Goal: Information Seeking & Learning: Compare options

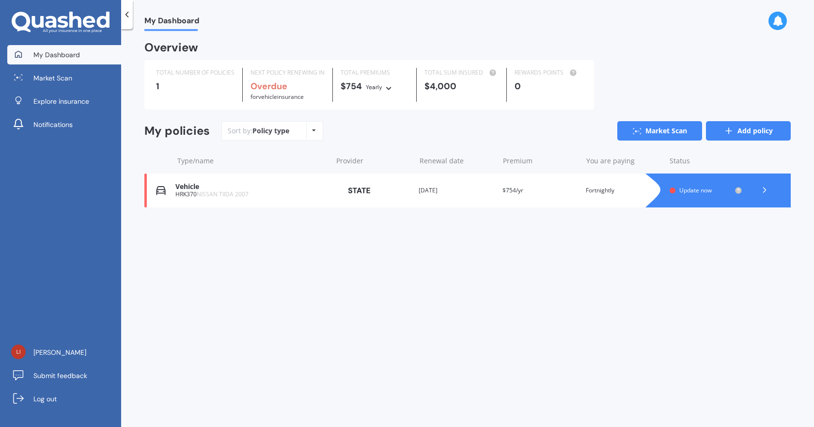
click at [735, 125] on link "Add policy" at bounding box center [748, 130] width 85 height 19
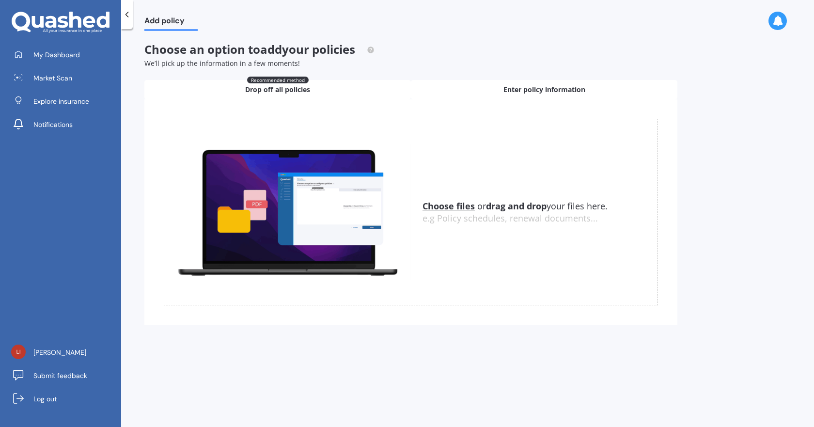
click at [498, 84] on div "Enter policy information" at bounding box center [544, 89] width 266 height 19
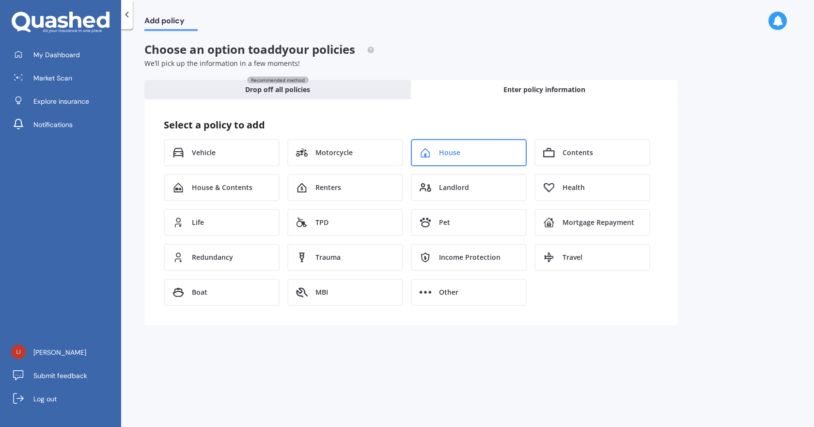
click at [421, 150] on icon at bounding box center [425, 153] width 12 height 10
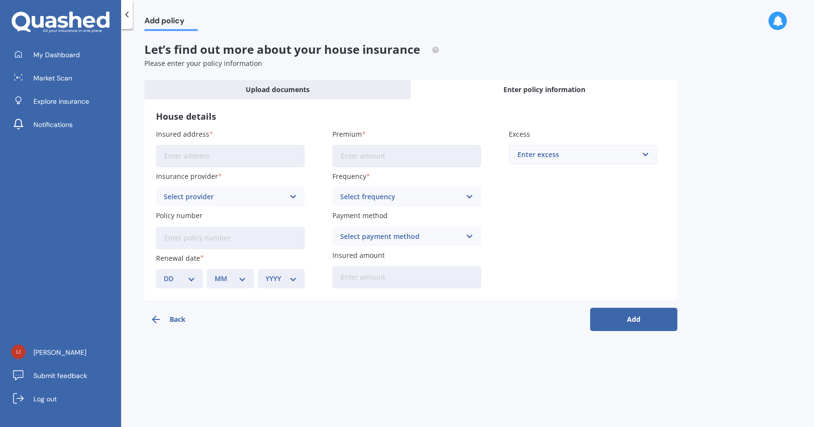
click at [174, 319] on button "Back" at bounding box center [187, 319] width 87 height 23
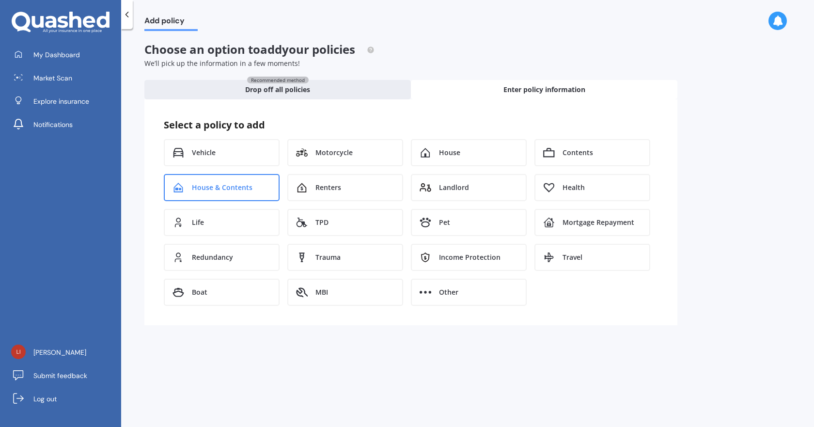
click at [210, 192] on div "House & Contents" at bounding box center [222, 187] width 116 height 27
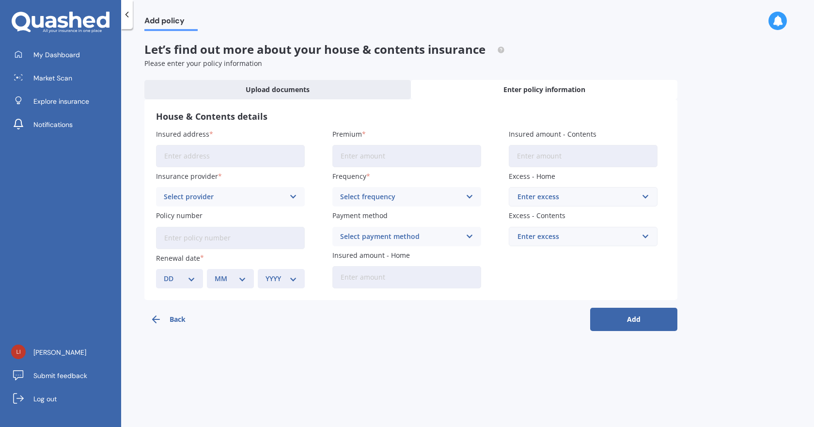
click at [211, 191] on div "Select provider AA AMI AMP ANZ ASB Ando BNZ Co-Operative Bank FMG Initio Kiwiba…" at bounding box center [230, 196] width 149 height 19
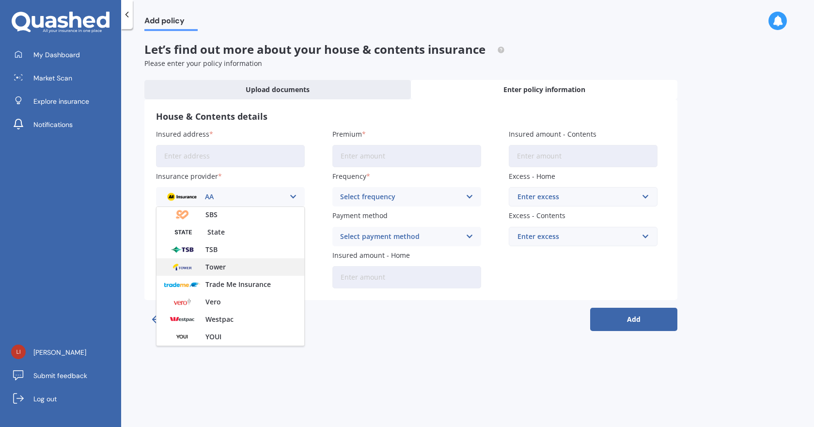
scroll to position [214, 0]
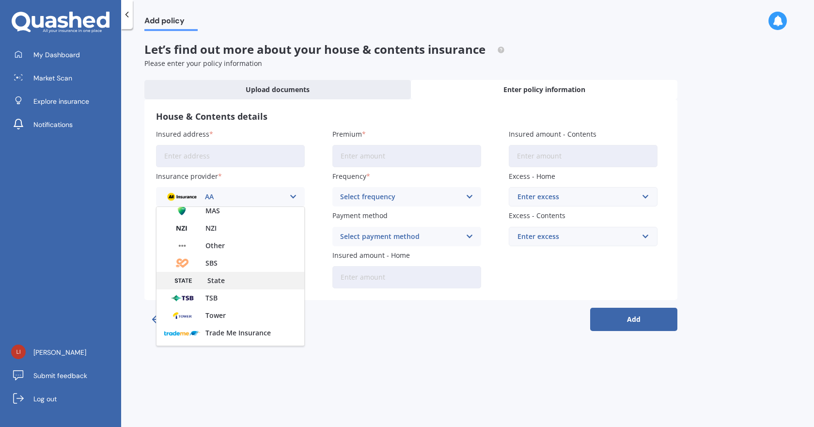
click at [227, 282] on div "State" at bounding box center [230, 280] width 148 height 17
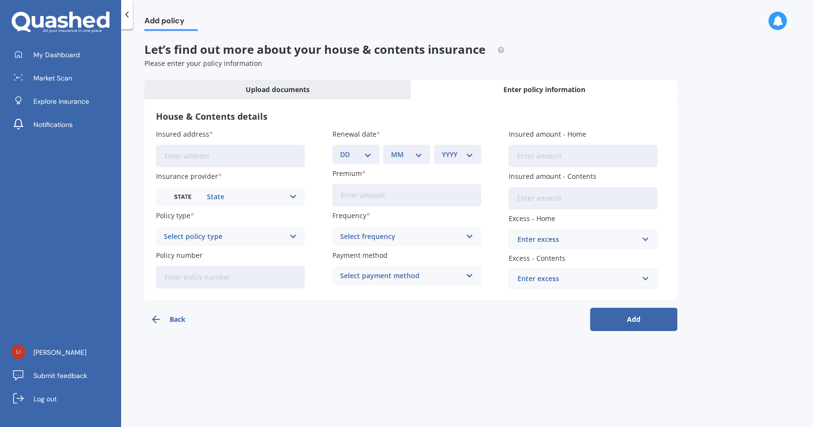
click at [254, 158] on input "Insured address" at bounding box center [230, 156] width 149 height 22
type input "10A Leicester Street, Picton 7220"
click at [354, 152] on select "DD 01 02 03 04 05 06 07 08 09 10 11 12 13 14 15 16 17 18 19 20 21 22 23 24 25 2…" at bounding box center [355, 154] width 31 height 11
select select "21"
click at [340, 149] on select "DD 01 02 03 04 05 06 07 08 09 10 11 12 13 14 15 16 17 18 19 20 21 22 23 24 25 2…" at bounding box center [355, 154] width 31 height 11
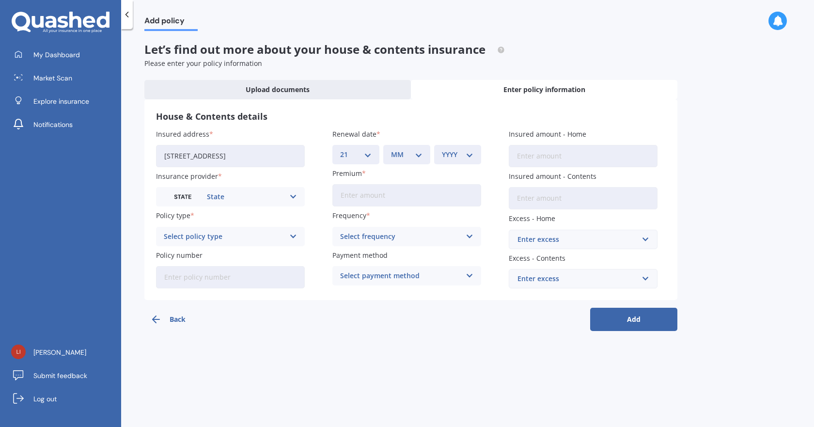
click at [407, 156] on select "MM 01 02 03 04 05 06 07 08 09 10 11 12" at bounding box center [406, 154] width 31 height 11
select select "08"
click at [391, 149] on select "MM 01 02 03 04 05 06 07 08 09 10 11 12" at bounding box center [406, 154] width 31 height 11
click at [458, 145] on div "YYYY 2027 2026 2025 2024 2023 2022 2021 2020 2019 2018 2017 2016 2015 2014 2013…" at bounding box center [457, 154] width 47 height 19
click at [457, 152] on select "YYYY 2027 2026 2025 2024 2023 2022 2021 2020 2019 2018 2017 2016 2015 2014 2013…" at bounding box center [457, 154] width 31 height 11
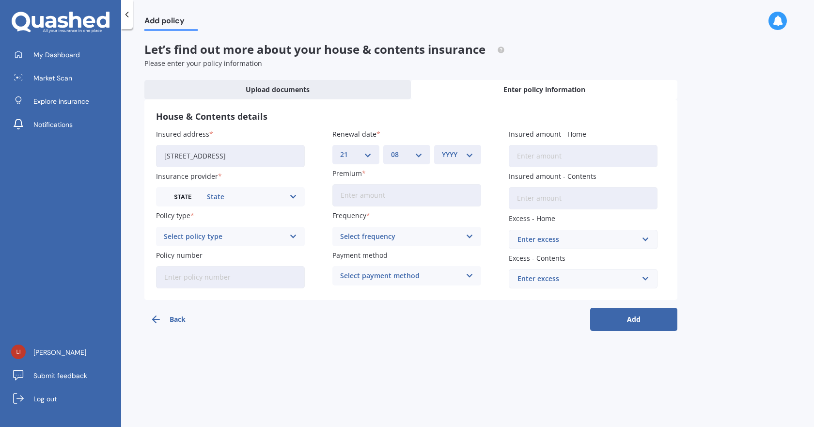
select select "2025"
click at [442, 149] on select "YYYY 2027 2026 2025 2024 2023 2022 2021 2020 2019 2018 2017 2016 2015 2014 2013…" at bounding box center [457, 154] width 31 height 11
click at [406, 200] on input "Premium" at bounding box center [406, 195] width 149 height 22
click at [420, 236] on div "Select frequency" at bounding box center [400, 236] width 121 height 11
click at [363, 252] on div "Yearly" at bounding box center [407, 255] width 148 height 17
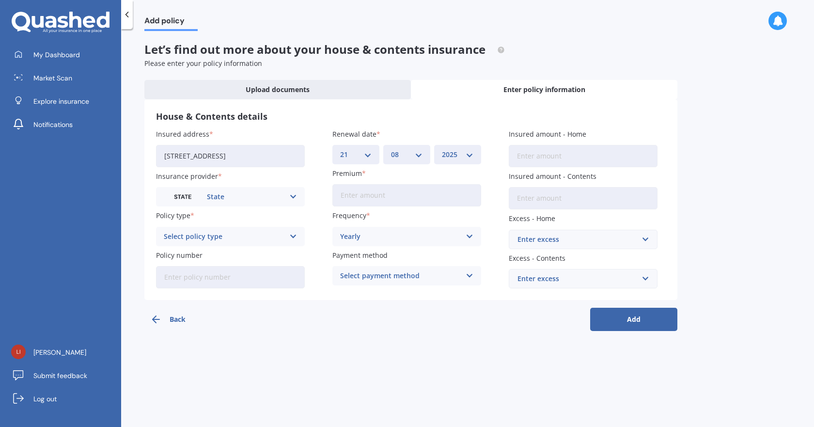
click at [394, 198] on input "Premium" at bounding box center [406, 195] width 149 height 22
type input "$2,710.45"
click at [246, 241] on div "Select policy type" at bounding box center [224, 236] width 121 height 11
click at [249, 272] on span "Homepack Comprehensive" at bounding box center [208, 272] width 89 height 7
click at [542, 149] on input "Insured amount - Home" at bounding box center [583, 156] width 149 height 22
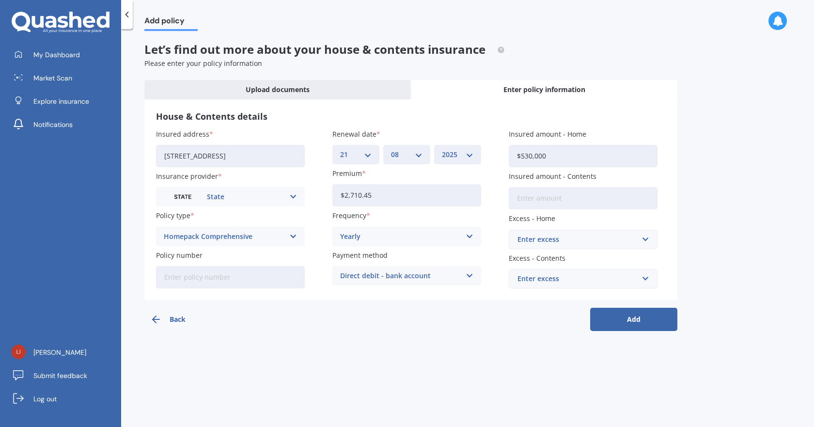
type input "$530,000"
click at [602, 204] on input "Insured amount - Contents" at bounding box center [583, 198] width 149 height 22
type input "$53,250"
click at [568, 234] on div "Enter excess" at bounding box center [577, 239] width 120 height 11
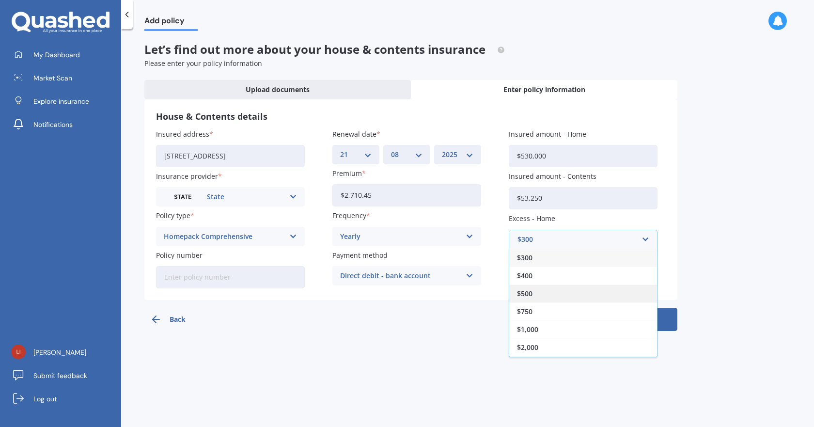
click at [534, 292] on div "$500" at bounding box center [583, 293] width 148 height 18
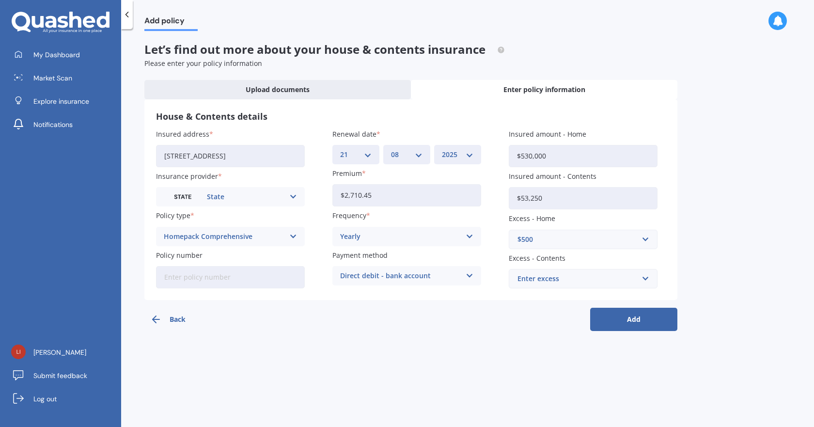
click at [547, 278] on div "Enter excess" at bounding box center [577, 278] width 120 height 11
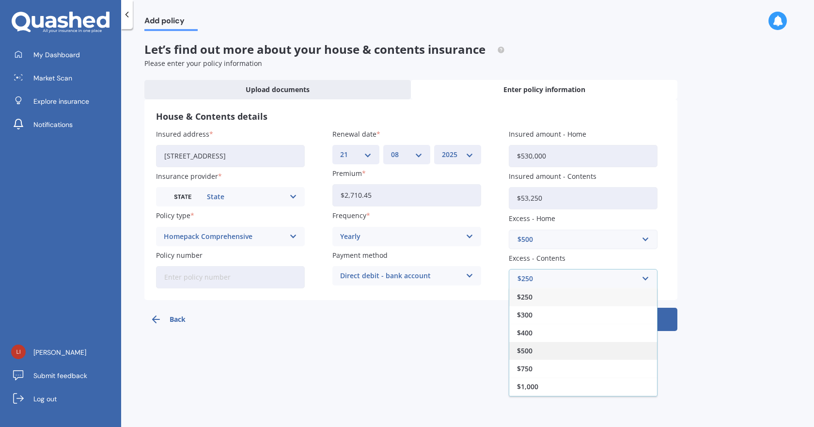
click at [531, 348] on span "$500" at bounding box center [524, 350] width 15 height 7
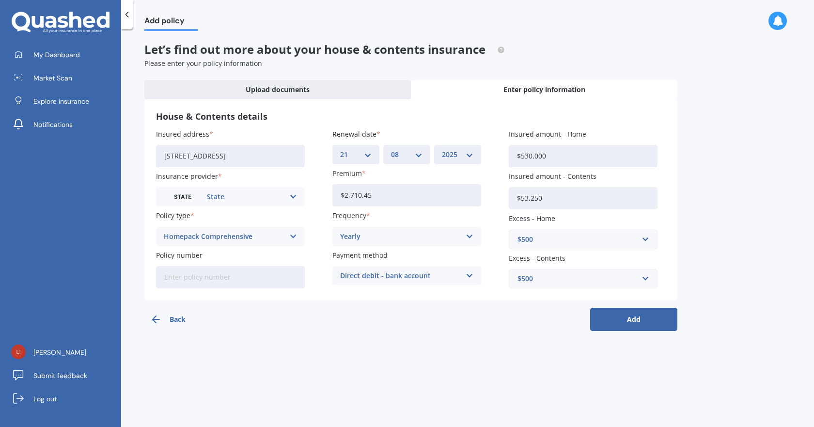
click at [638, 319] on button "Add" at bounding box center [633, 319] width 87 height 23
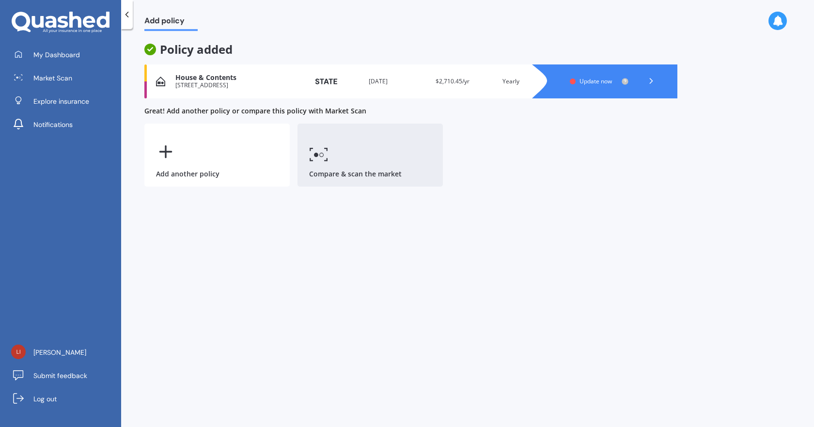
click at [352, 164] on link "Compare & scan the market" at bounding box center [369, 155] width 145 height 63
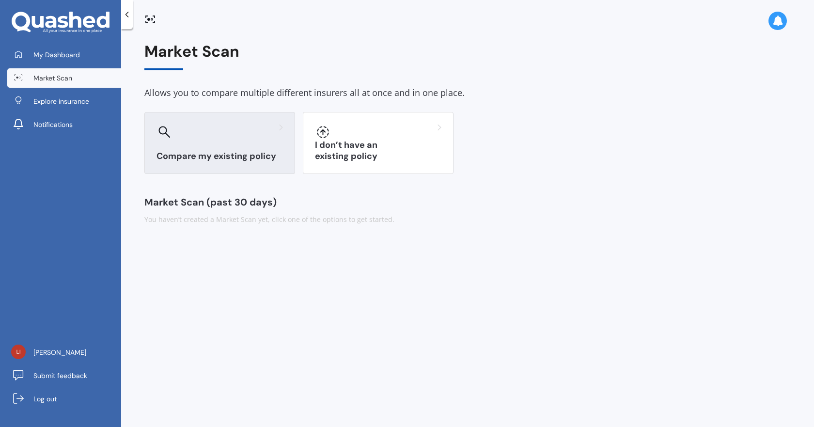
click at [247, 151] on h3 "Compare my existing policy" at bounding box center [219, 156] width 126 height 11
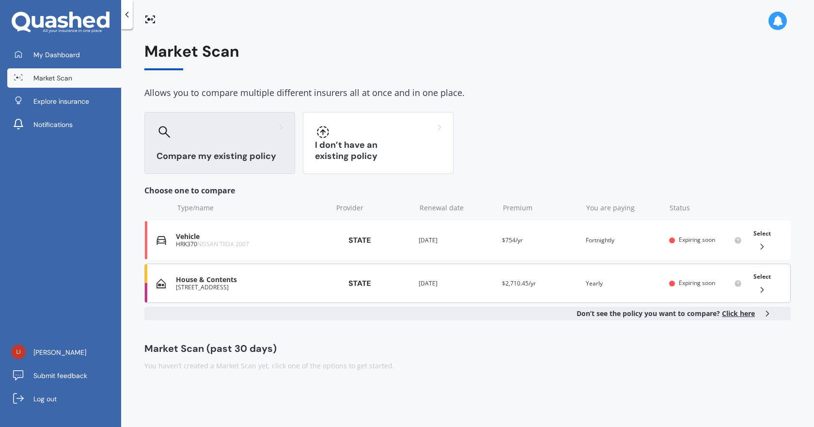
click at [281, 292] on div "House & Contents 10A Leicester Street, Picton 7220 Provider Renewal date 21 Aug…" at bounding box center [467, 282] width 646 height 39
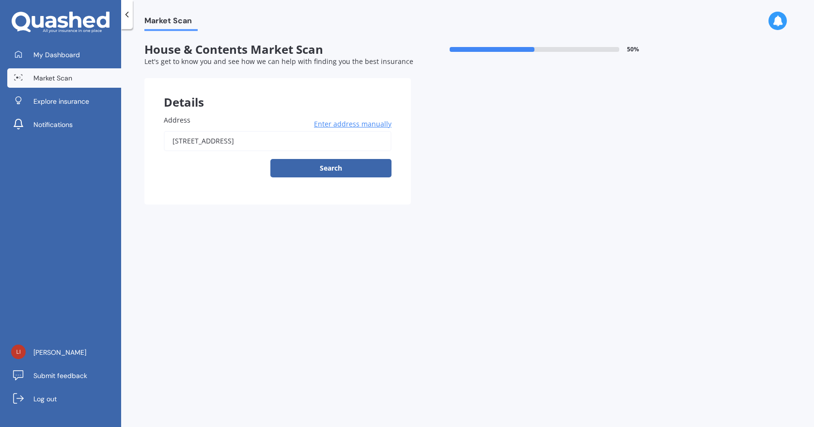
click at [323, 170] on button "Search" at bounding box center [330, 168] width 121 height 18
type input "10A Leicester Street, Picton 7220"
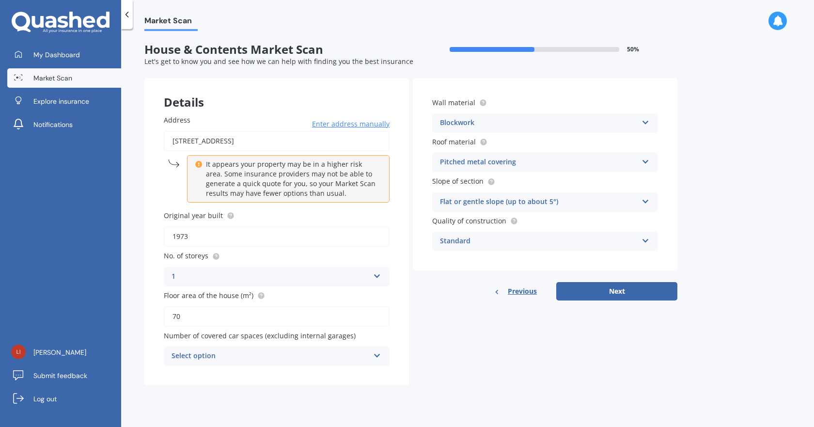
click at [249, 357] on div "Select option" at bounding box center [270, 356] width 198 height 12
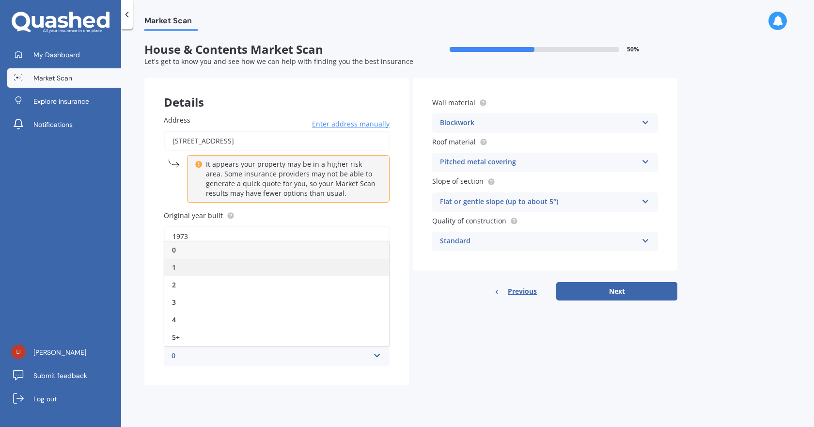
click at [212, 269] on div "1" at bounding box center [276, 267] width 225 height 17
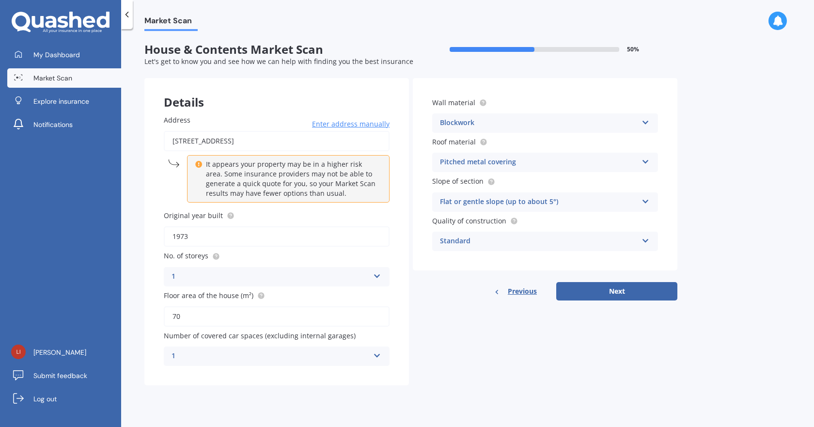
click at [529, 161] on div "Pitched metal covering" at bounding box center [539, 162] width 198 height 12
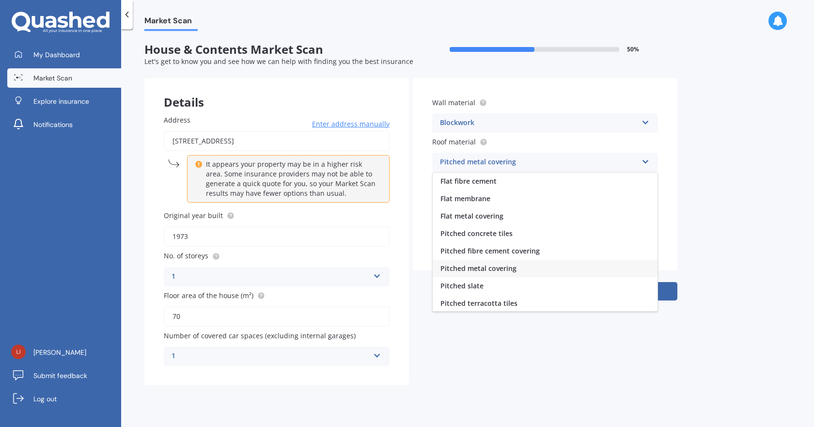
click at [527, 124] on div "Blockwork" at bounding box center [539, 123] width 198 height 12
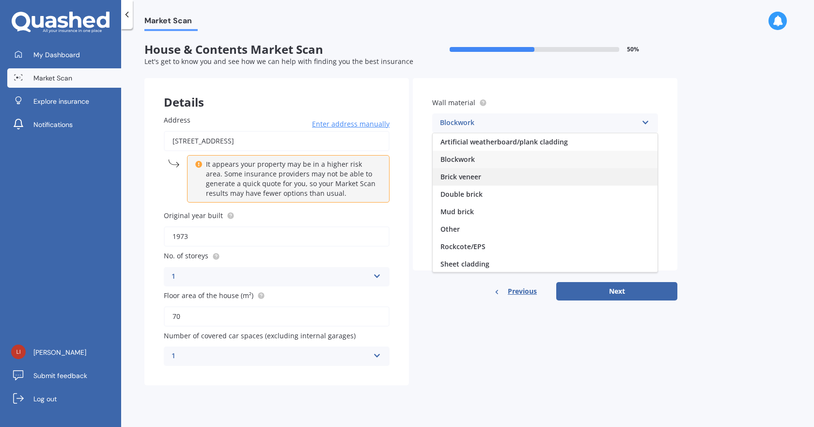
click at [501, 179] on div "Brick veneer" at bounding box center [544, 176] width 225 height 17
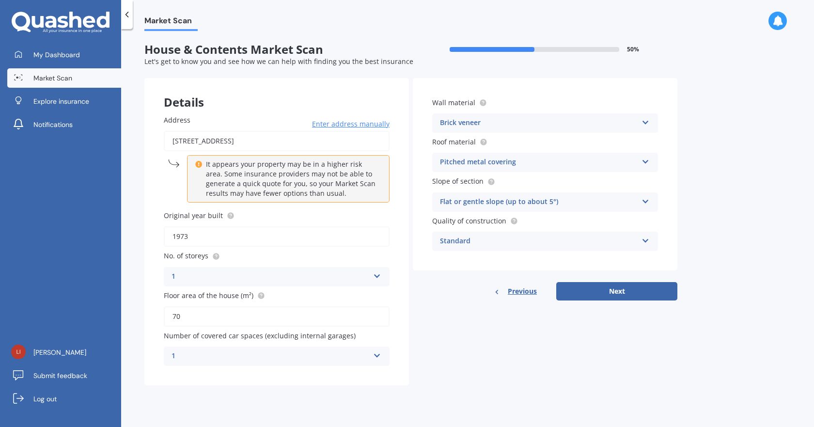
click at [499, 167] on div "Pitched metal covering" at bounding box center [539, 162] width 198 height 12
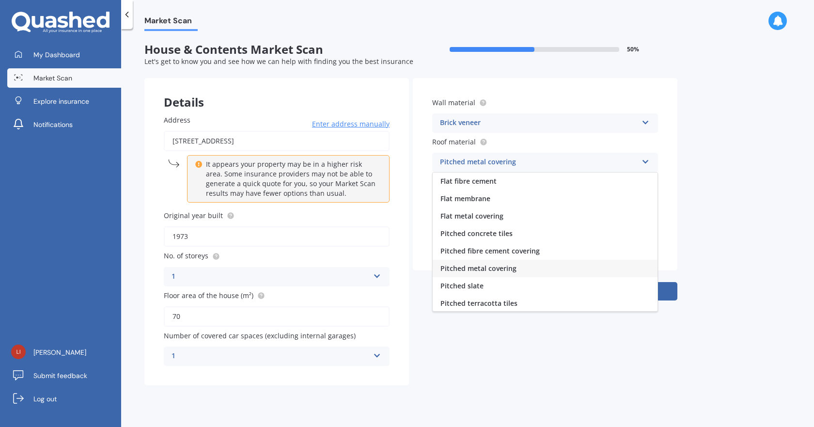
click at [499, 167] on div "Pitched metal covering" at bounding box center [539, 162] width 198 height 12
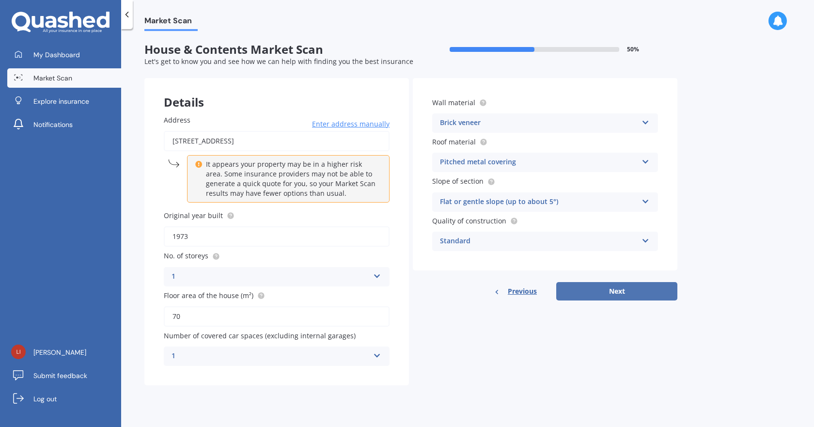
click at [602, 284] on button "Next" at bounding box center [616, 291] width 121 height 18
select select "07"
select select "02"
select select "1996"
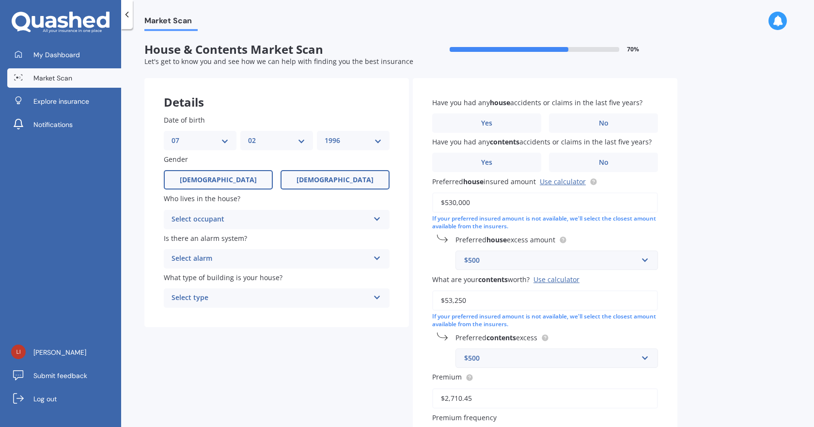
click at [309, 180] on label "Female" at bounding box center [334, 179] width 109 height 19
click at [0, 0] on input "Female" at bounding box center [0, 0] width 0 height 0
click at [255, 181] on label "Male" at bounding box center [218, 179] width 109 height 19
click at [0, 0] on input "Male" at bounding box center [0, 0] width 0 height 0
click at [248, 215] on div "Select occupant" at bounding box center [270, 220] width 198 height 12
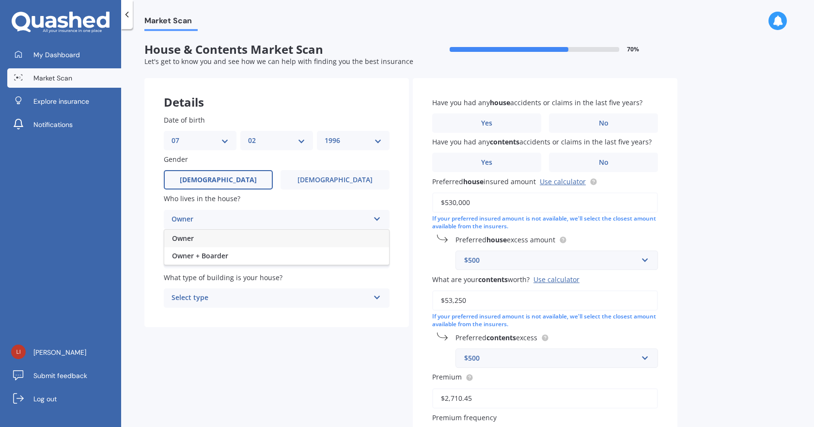
click at [238, 242] on div "Owner" at bounding box center [276, 238] width 225 height 17
click at [237, 263] on div "Select alarm" at bounding box center [270, 259] width 198 height 12
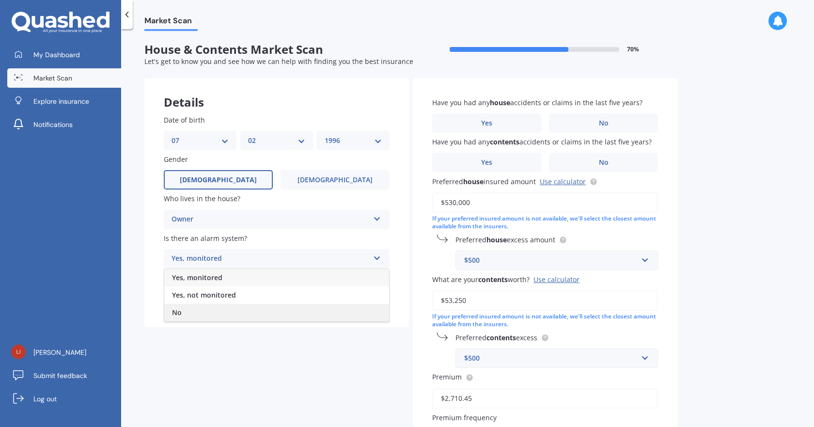
click at [207, 308] on div "No" at bounding box center [276, 312] width 225 height 17
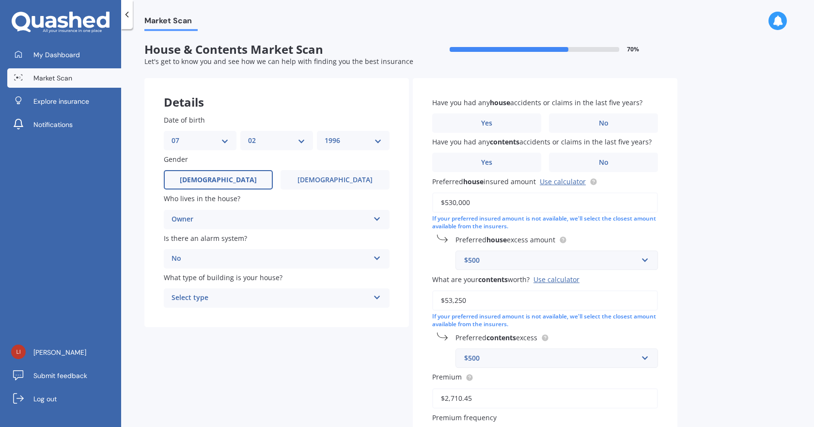
click at [225, 299] on div "Select type" at bounding box center [270, 298] width 198 height 12
click at [263, 339] on div "Multi-unit (in a block of 6 or less)" at bounding box center [276, 333] width 225 height 17
click at [501, 129] on label "Yes" at bounding box center [486, 122] width 109 height 19
click at [0, 0] on input "Yes" at bounding box center [0, 0] width 0 height 0
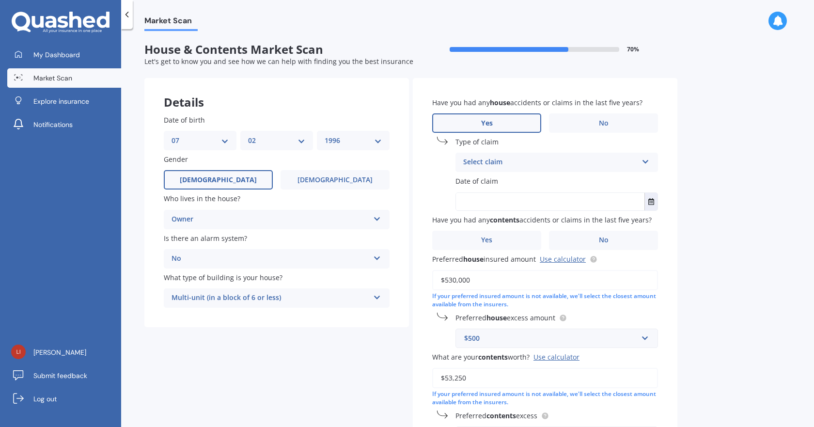
click at [514, 161] on div "Select claim" at bounding box center [550, 162] width 174 height 12
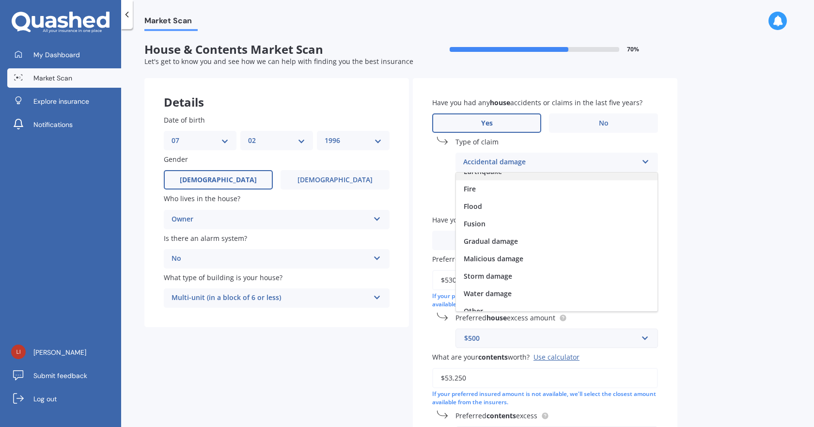
scroll to position [71, 0]
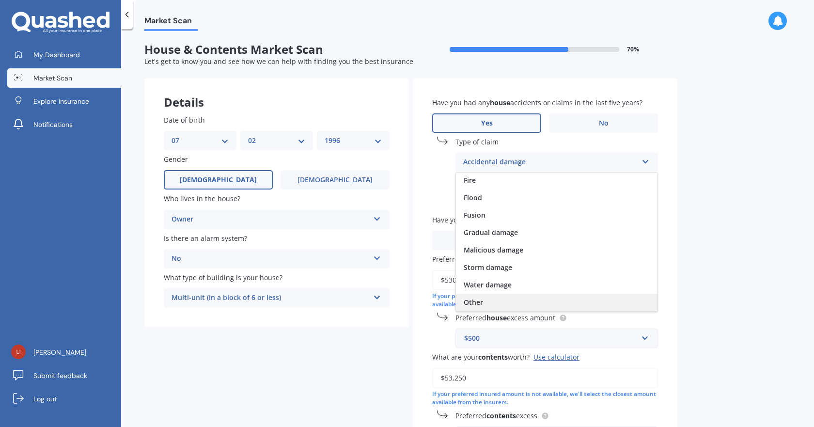
click at [476, 306] on span "Other" at bounding box center [472, 301] width 19 height 9
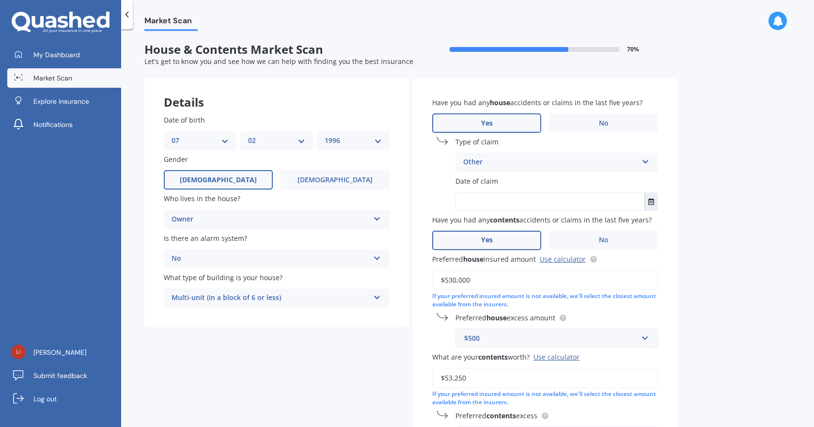
click at [515, 236] on label "Yes" at bounding box center [486, 240] width 109 height 19
click at [0, 0] on input "Yes" at bounding box center [0, 0] width 0 height 0
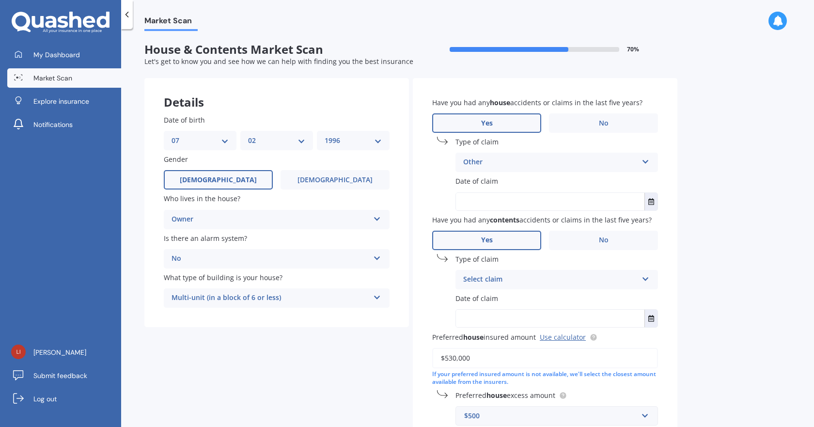
click at [492, 290] on div "Have you had any house accidents or claims in the last five years? Yes No Type …" at bounding box center [545, 370] width 264 height 584
click at [495, 280] on div "Select claim" at bounding box center [550, 280] width 174 height 12
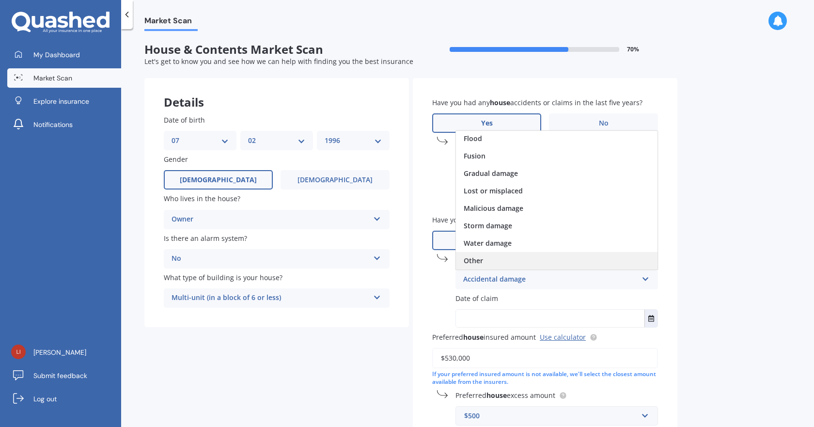
click at [510, 262] on div "Other" at bounding box center [556, 260] width 201 height 17
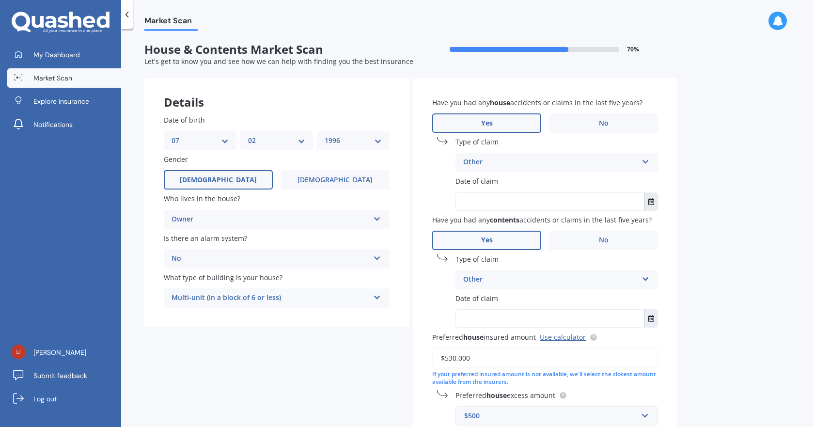
click at [648, 199] on button "Select date" at bounding box center [650, 201] width 13 height 17
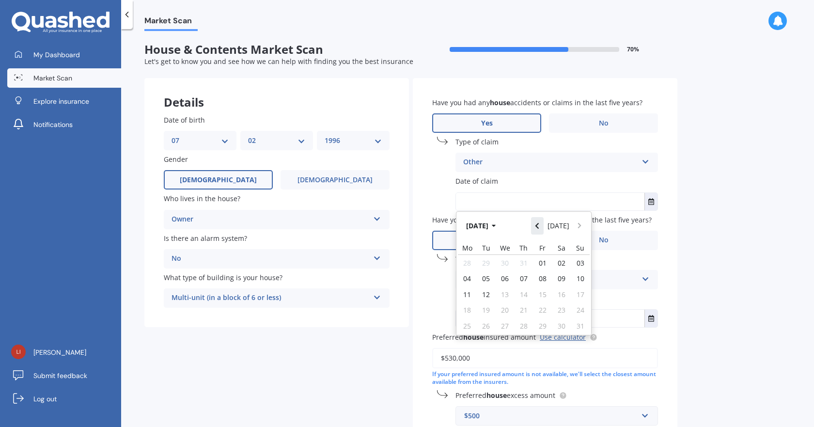
click at [539, 227] on icon "Navigate back" at bounding box center [536, 226] width 3 height 6
click at [491, 227] on button "Jun 2025" at bounding box center [483, 225] width 42 height 17
click at [536, 232] on button "Navigate back" at bounding box center [537, 225] width 13 height 17
click at [542, 288] on span "Jul" at bounding box center [540, 287] width 22 height 9
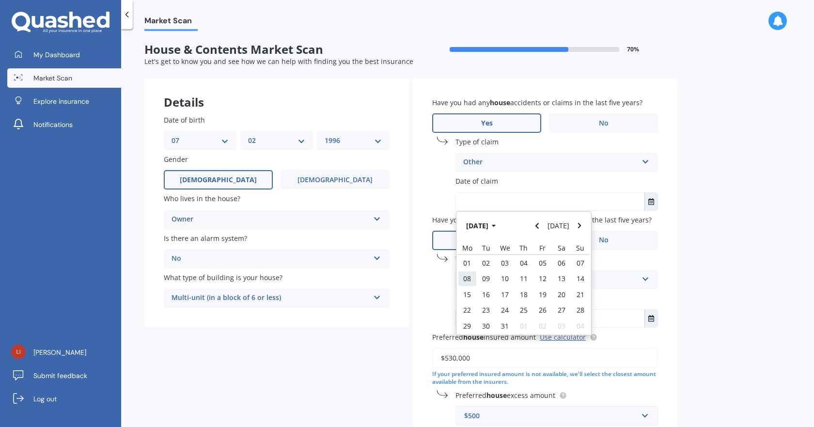
click at [467, 279] on span "08" at bounding box center [467, 278] width 8 height 9
type input "08/07/2024"
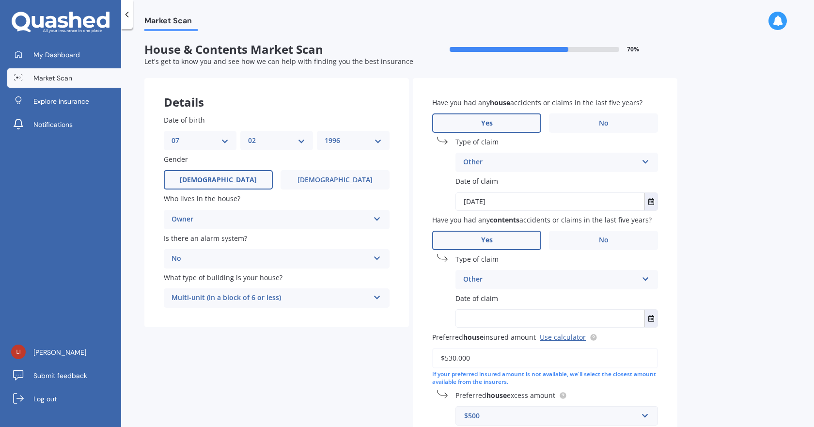
click at [482, 312] on input "text" at bounding box center [550, 317] width 188 height 17
type input "08/07/2024"
click at [740, 305] on div "Market Scan House & Contents Market Scan 70 % Let's get to know you and see how…" at bounding box center [467, 230] width 693 height 398
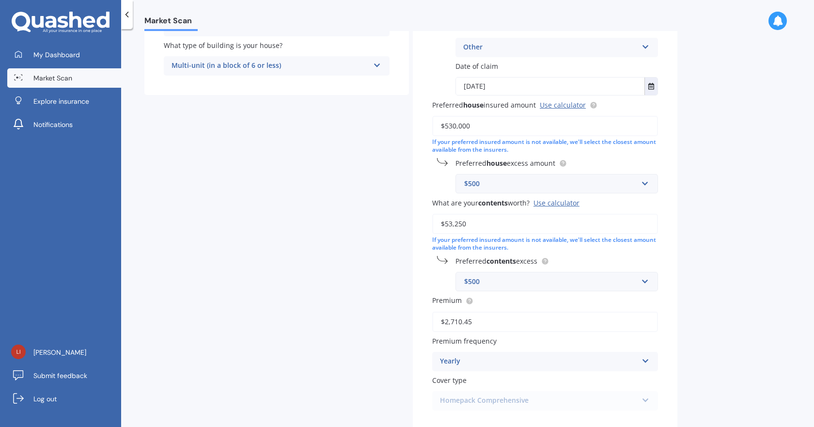
scroll to position [290, 0]
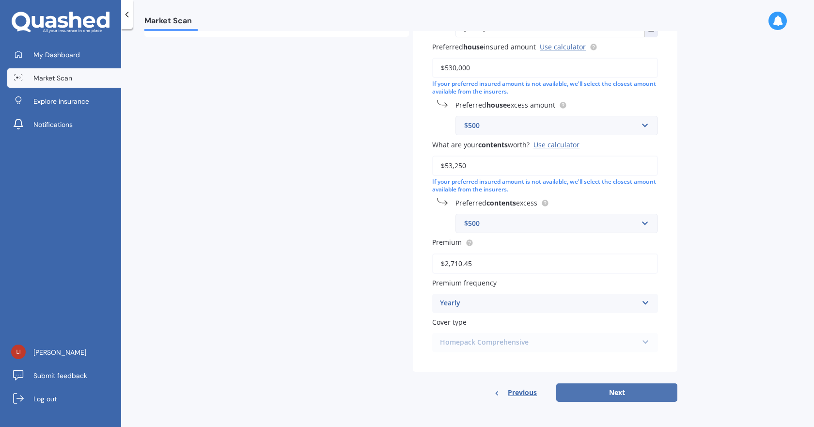
click at [618, 385] on button "Next" at bounding box center [616, 392] width 121 height 18
select select "07"
select select "02"
select select "1996"
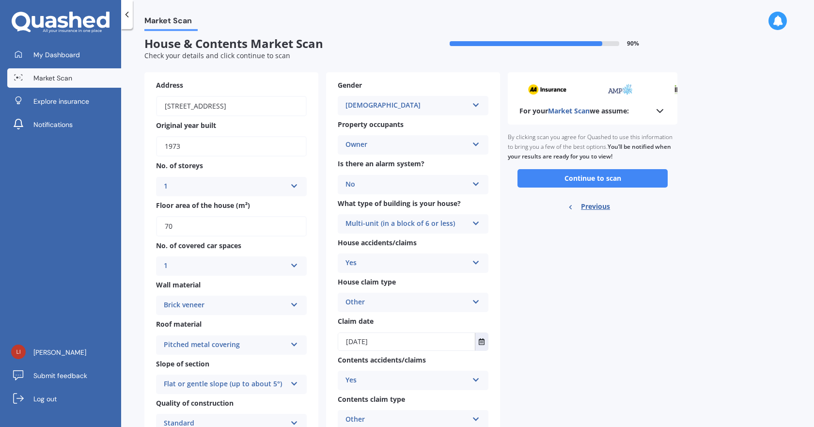
scroll to position [0, 0]
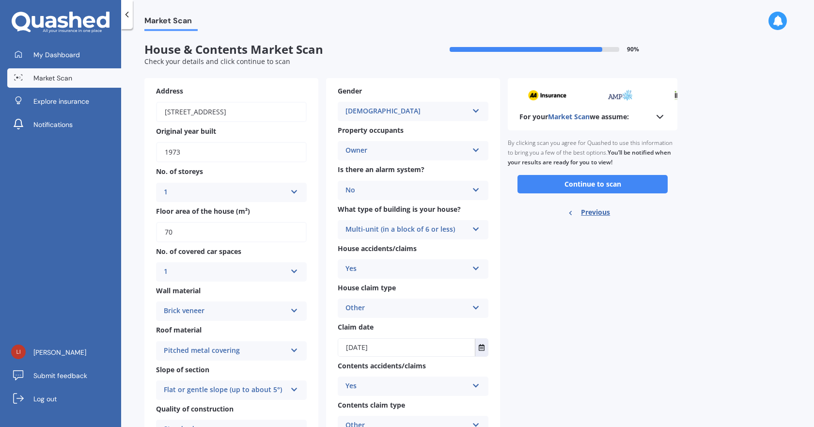
click at [564, 184] on button "Continue to scan" at bounding box center [592, 184] width 150 height 18
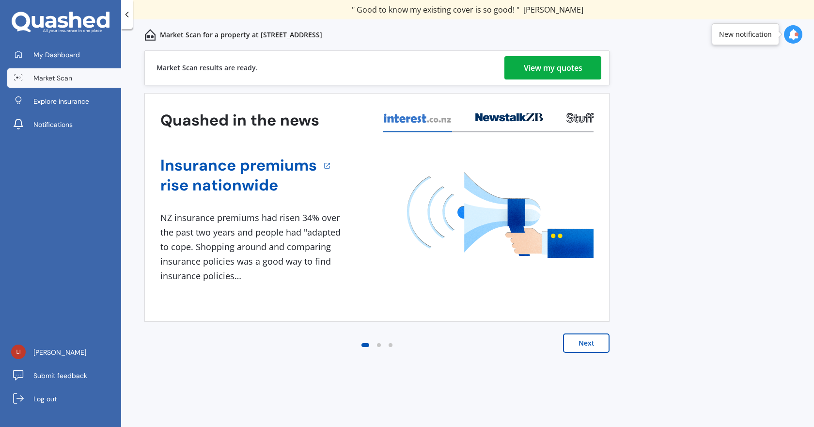
click at [578, 339] on button "Next" at bounding box center [586, 342] width 46 height 19
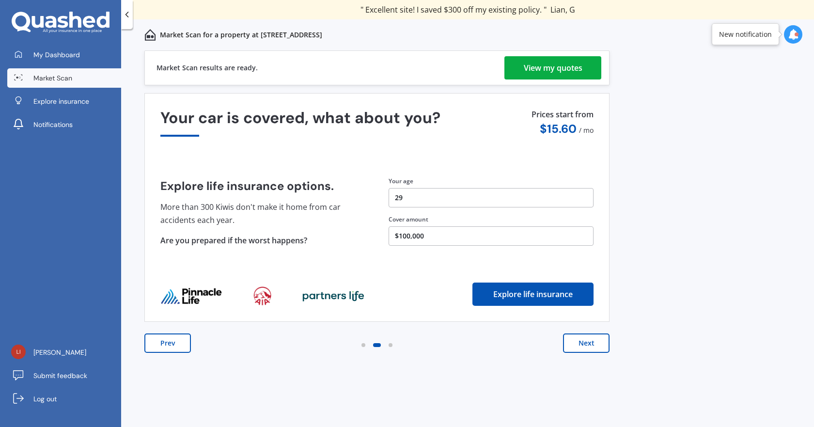
click at [546, 66] on div "View my quotes" at bounding box center [553, 67] width 59 height 23
